Goal: Find specific page/section: Find specific page/section

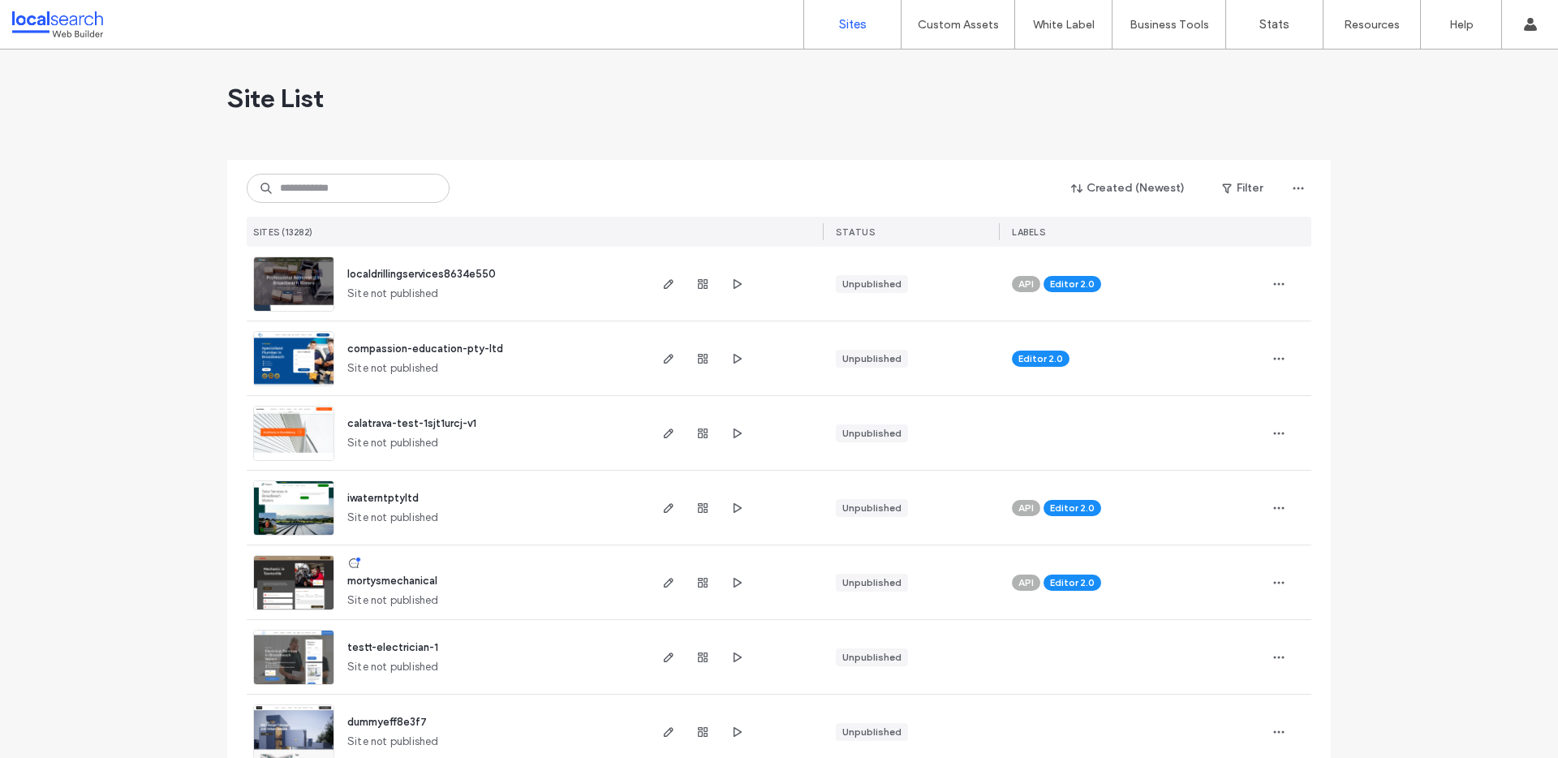
click at [338, 183] on input at bounding box center [348, 188] width 203 height 29
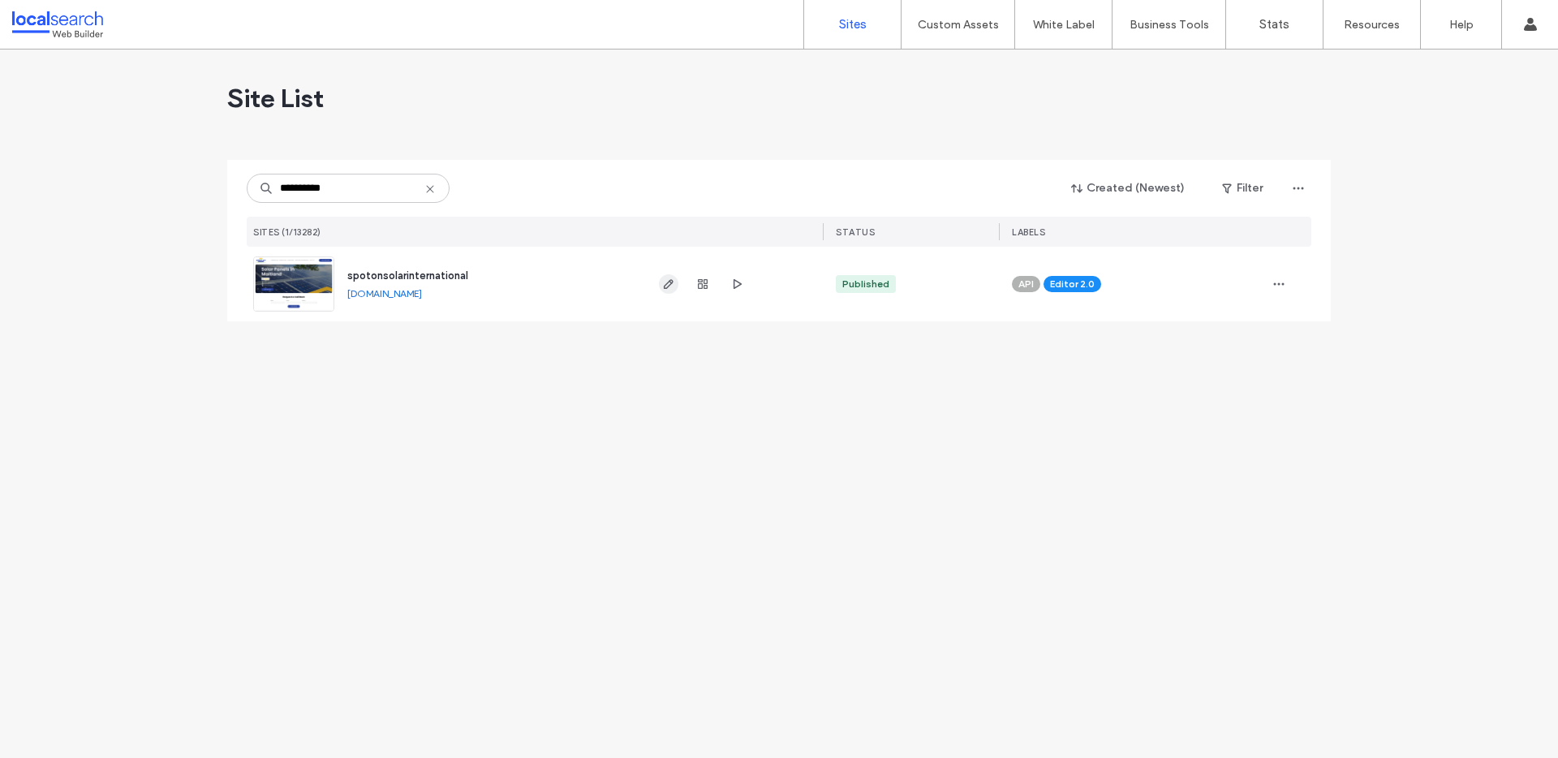
type input "**********"
click at [659, 284] on span "button" at bounding box center [668, 283] width 19 height 19
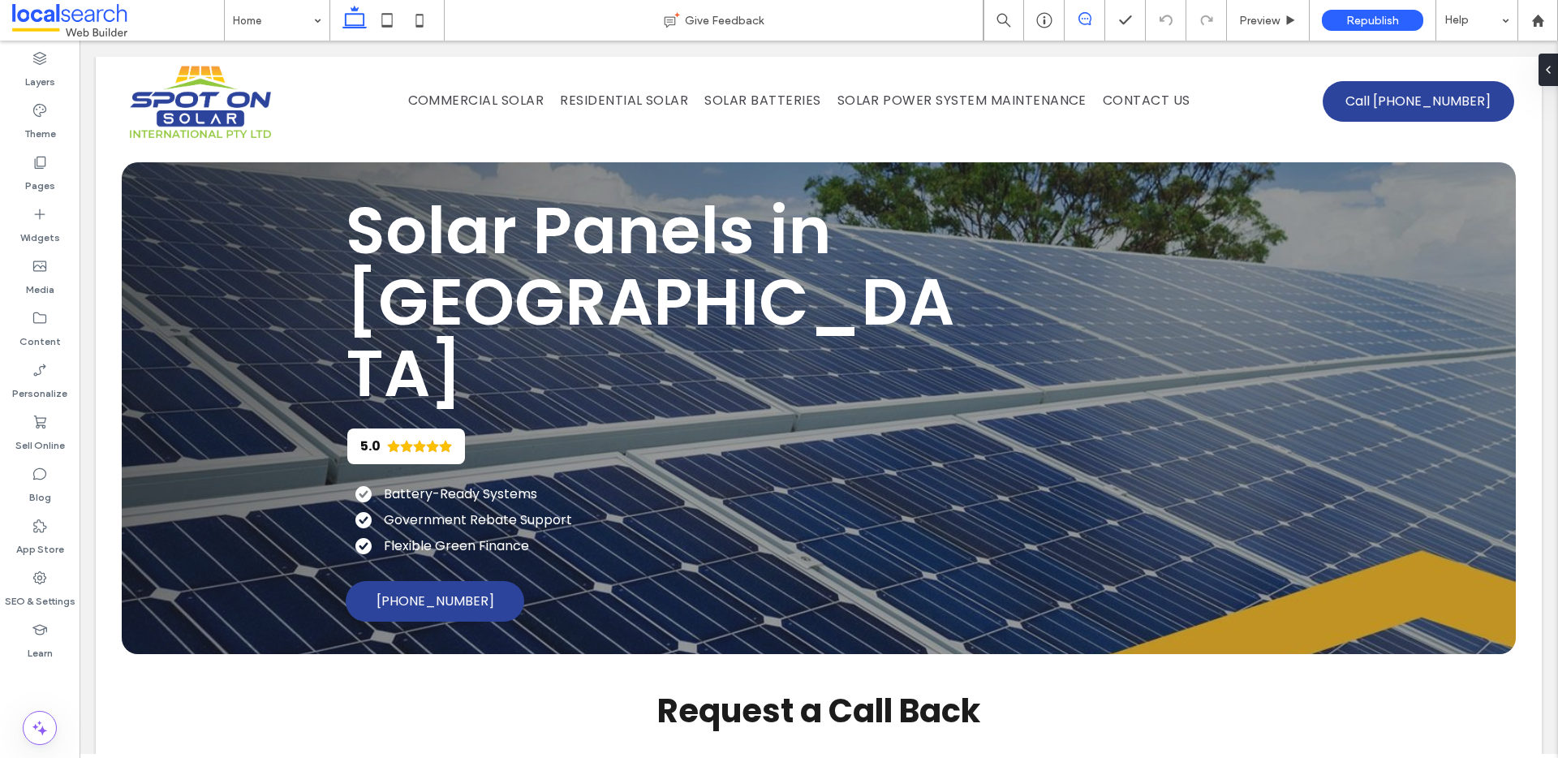
click at [1085, 18] on icon at bounding box center [1084, 18] width 13 height 13
